Goal: Find specific page/section: Find specific page/section

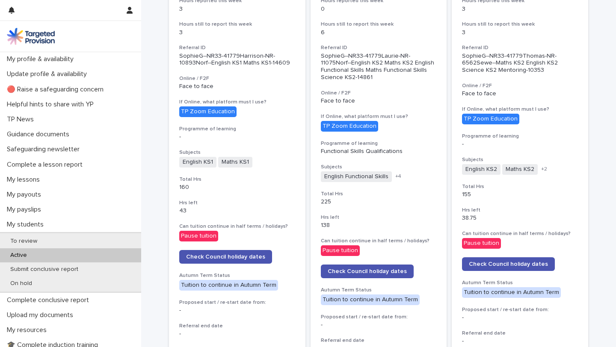
scroll to position [245, 0]
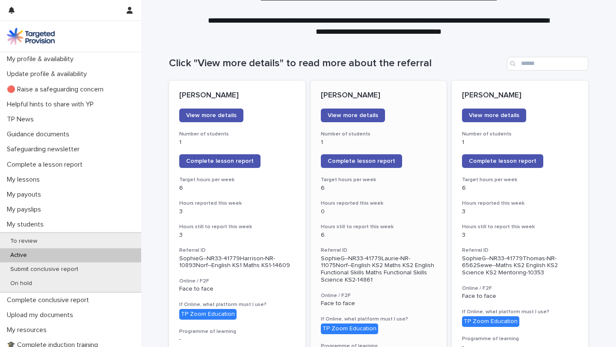
scroll to position [16, 0]
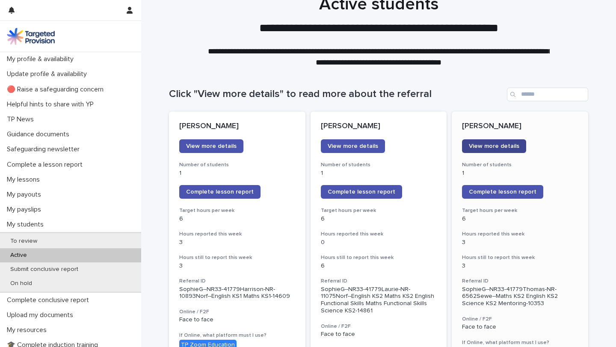
click at [485, 148] on span "View more details" at bounding box center [494, 146] width 50 height 6
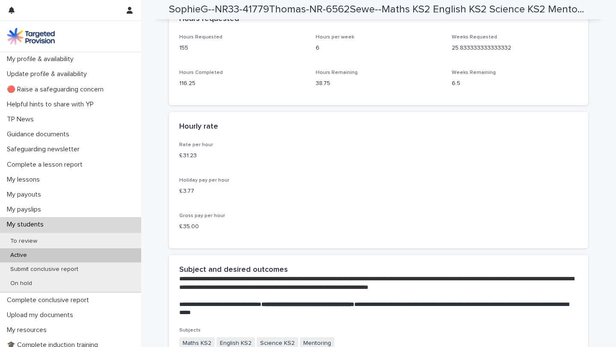
scroll to position [1539, 0]
